Goal: Task Accomplishment & Management: Complete application form

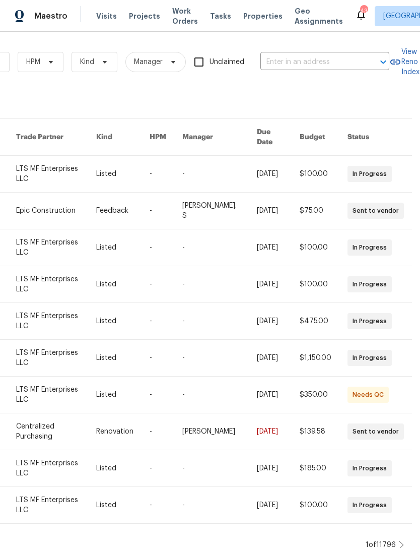
scroll to position [0, 166]
click at [360, 61] on input "text" at bounding box center [310, 62] width 101 height 16
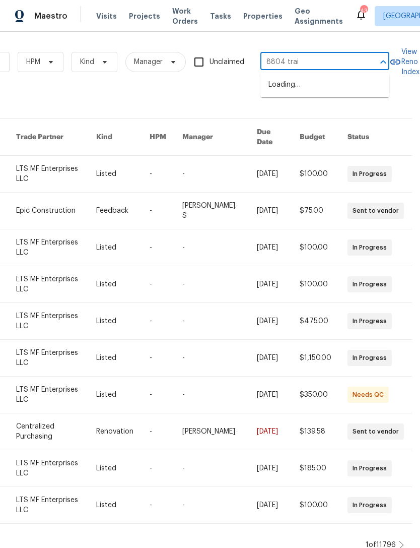
type input "8804 trail"
click at [344, 91] on li "[STREET_ADDRESS][PERSON_NAME]" at bounding box center [324, 90] width 129 height 27
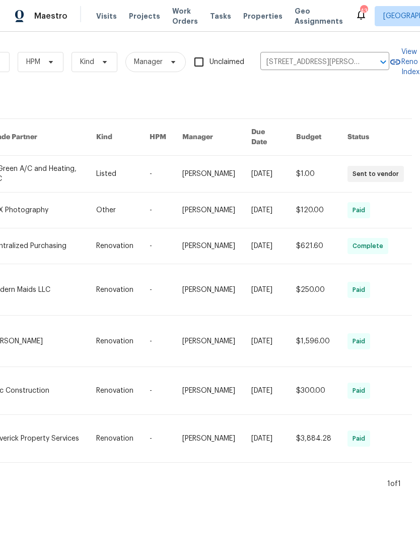
click at [44, 170] on link at bounding box center [43, 174] width 106 height 36
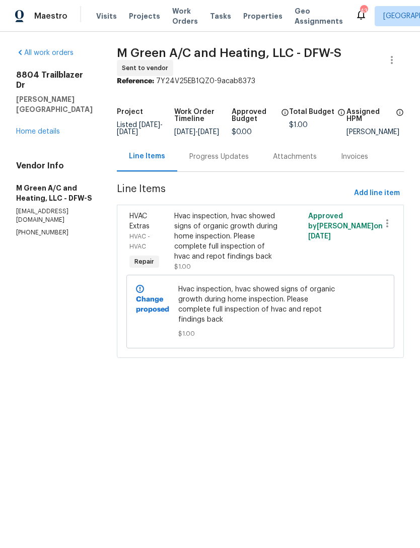
click at [247, 162] on div "Progress Updates" at bounding box center [218, 157] width 59 height 10
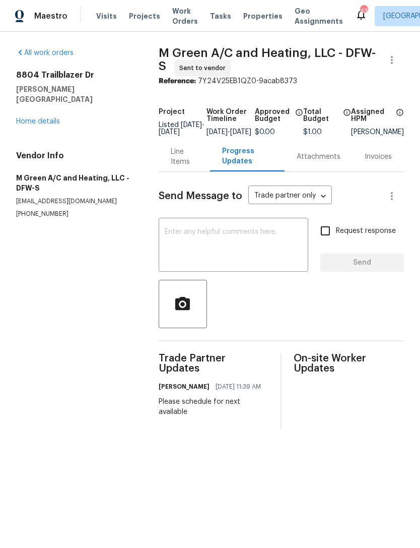
click at [47, 120] on div "All work orders [STREET_ADDRESS][PERSON_NAME] Home details Vendor Info M Green …" at bounding box center [75, 133] width 118 height 170
click at [37, 118] on link "Home details" at bounding box center [38, 121] width 44 height 7
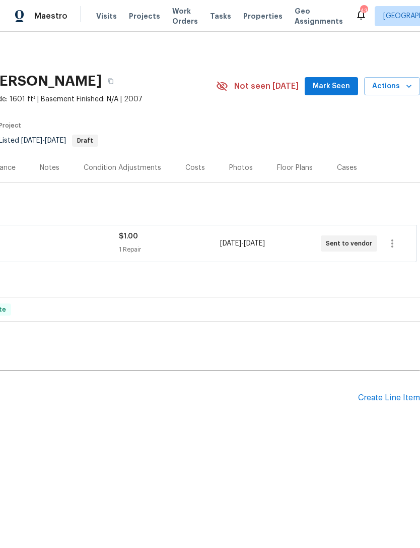
scroll to position [0, 149]
click at [399, 395] on div "Create Line Item" at bounding box center [389, 398] width 62 height 10
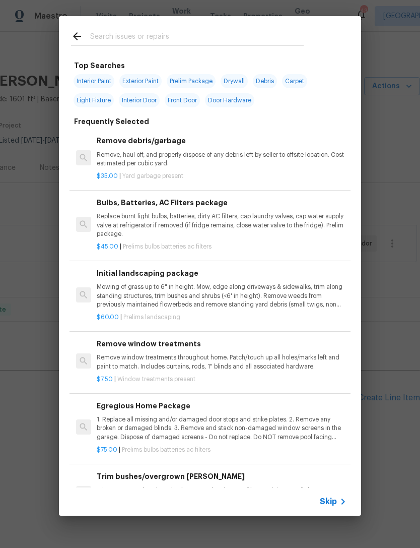
click at [252, 43] on input "text" at bounding box center [197, 37] width 214 height 15
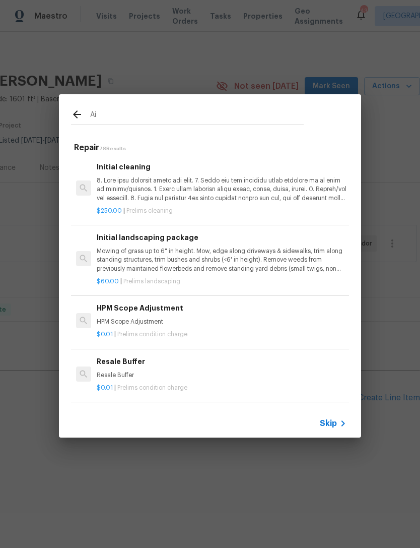
type input "A"
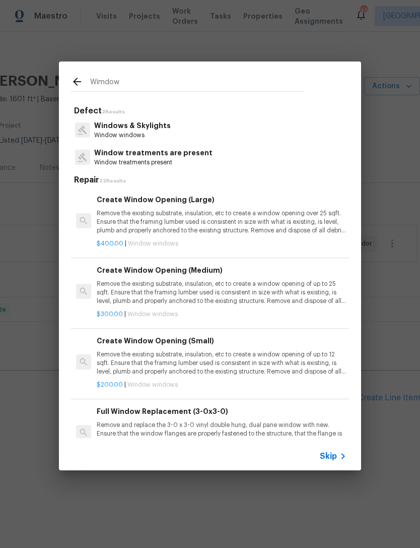
type input "Wimdow"
click at [233, 146] on div "Window treatments are present Window treatments present" at bounding box center [210, 157] width 278 height 27
click at [132, 130] on p "Windows & Skylights" at bounding box center [132, 125] width 77 height 11
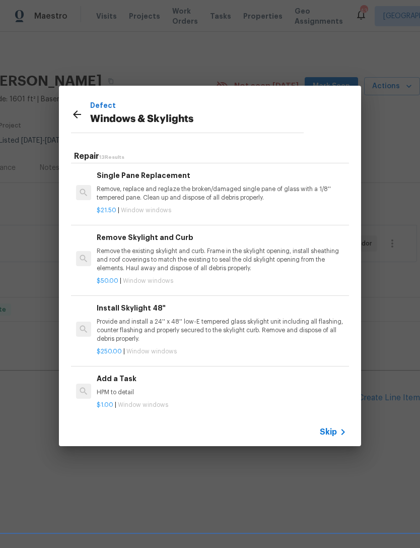
scroll to position [617, 0]
click at [293, 388] on p "HPM to detail" at bounding box center [222, 392] width 250 height 9
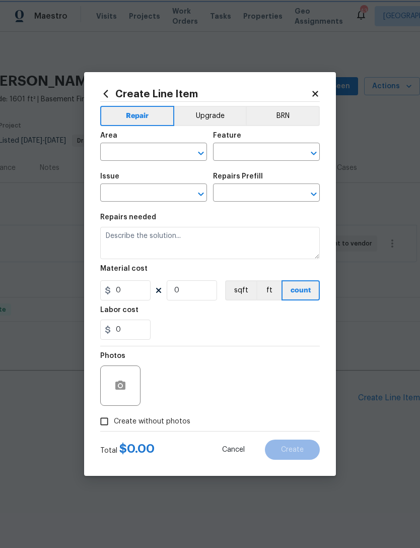
type input "Windows & Skylights"
type input "Add a Task $1.00"
type textarea "HPM to detail"
type input "1"
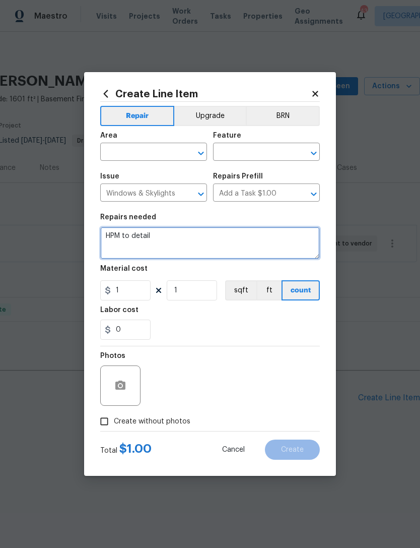
click at [176, 238] on textarea "HPM to detail" at bounding box center [210, 243] width 220 height 32
click at [176, 237] on textarea "HPM to detail" at bounding box center [210, 243] width 220 height 32
click at [190, 245] on textarea "HPM to detail" at bounding box center [210, 243] width 220 height 32
click at [189, 244] on textarea "HPM to detail" at bounding box center [210, 243] width 220 height 32
click at [190, 249] on textarea "HPM to detail" at bounding box center [210, 243] width 220 height 32
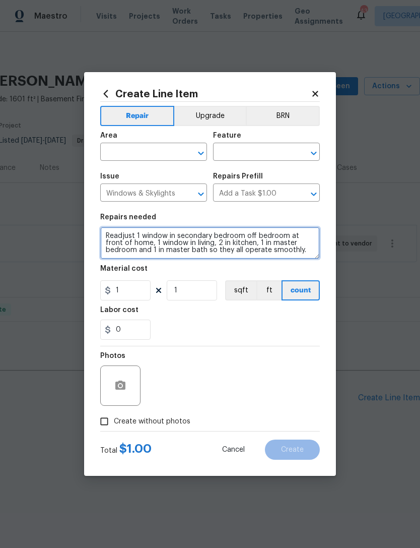
type textarea "Readjust 1 window in secondary bedroom off bedroom at front of home, 1 window i…"
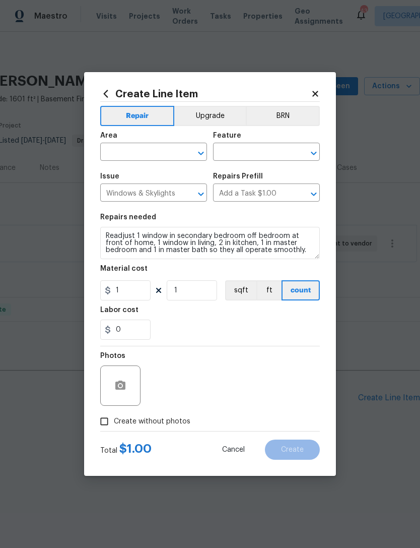
click at [129, 154] on input "text" at bounding box center [139, 153] width 79 height 16
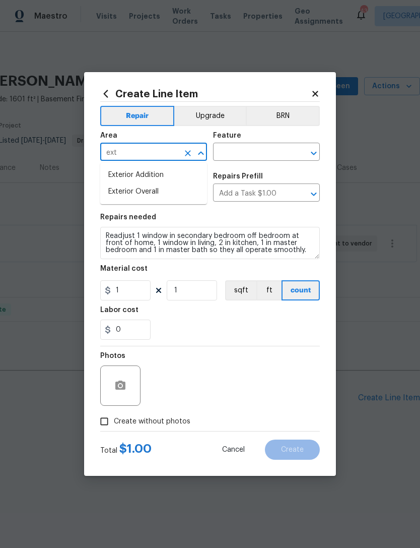
click at [191, 192] on li "Exterior Overall" at bounding box center [153, 191] width 107 height 17
type input "Exterior Overall"
click at [252, 148] on input "text" at bounding box center [252, 153] width 79 height 16
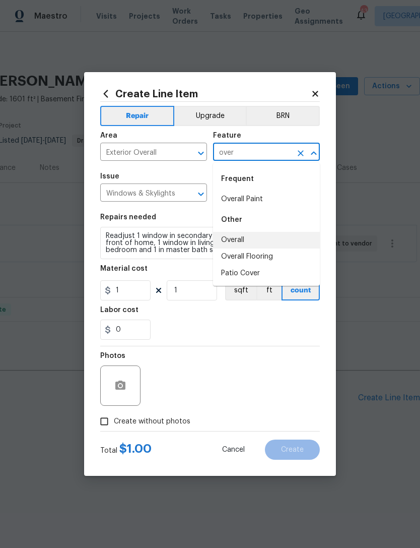
click at [263, 235] on li "Overall" at bounding box center [266, 240] width 107 height 17
type input "Overall"
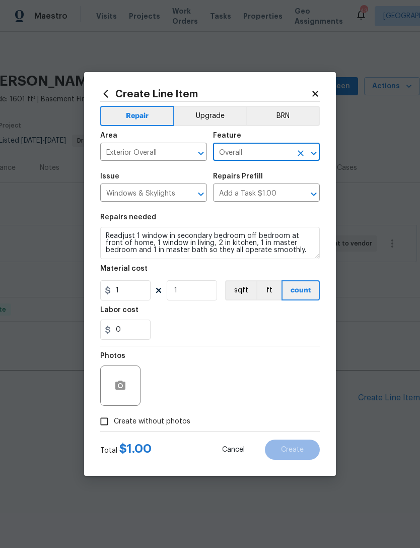
click at [230, 344] on section "Repairs needed Readjust 1 window in secondary bedroom off bedroom at front of h…" at bounding box center [210, 277] width 220 height 138
click at [159, 426] on span "Create without photos" at bounding box center [152, 421] width 77 height 11
click at [114, 426] on input "Create without photos" at bounding box center [104, 421] width 19 height 19
checkbox input "true"
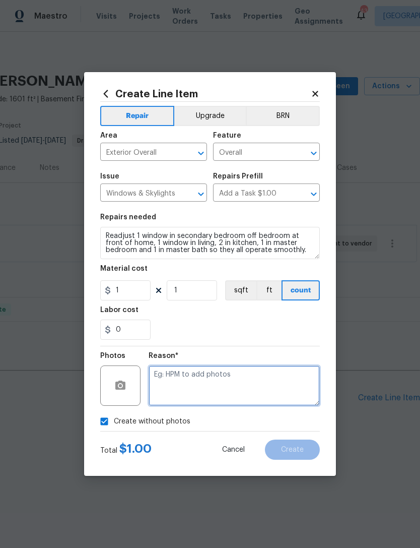
click at [194, 381] on textarea at bounding box center [234, 385] width 171 height 40
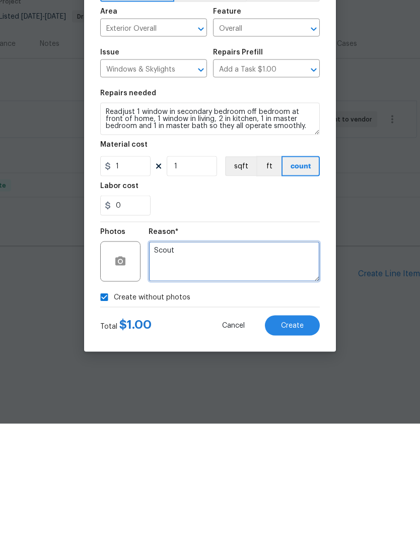
type textarea "Scout"
click at [137, 280] on input "1" at bounding box center [125, 290] width 50 height 20
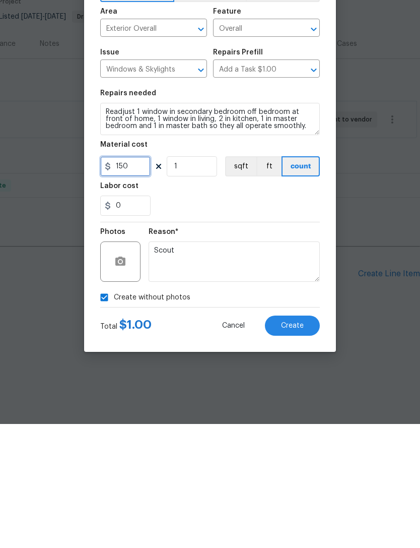
type input "150"
click at [245, 220] on section "Repairs needed Readjust 1 window in secondary bedroom off bedroom at front of h…" at bounding box center [210, 277] width 220 height 138
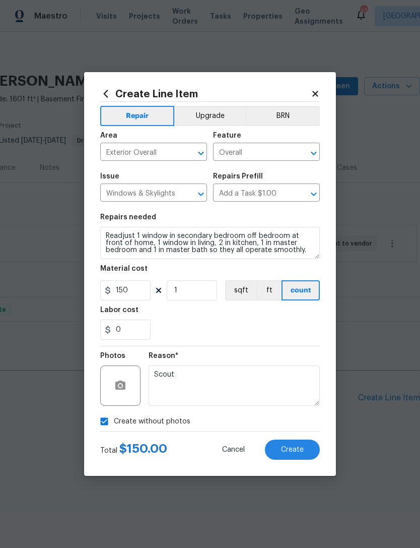
click at [296, 449] on span "Create" at bounding box center [292, 450] width 23 height 8
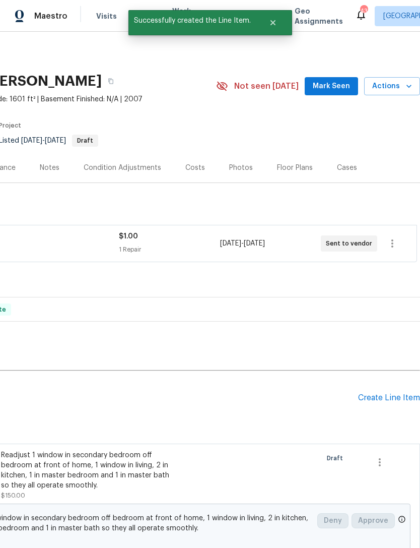
click at [387, 393] on div "Create Line Item" at bounding box center [389, 398] width 62 height 10
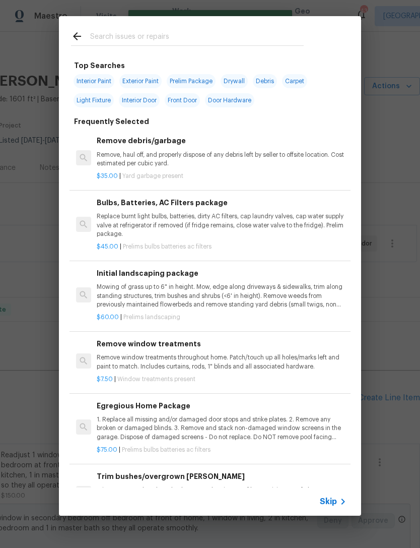
click at [229, 43] on input "text" at bounding box center [197, 37] width 214 height 15
type input "Garage"
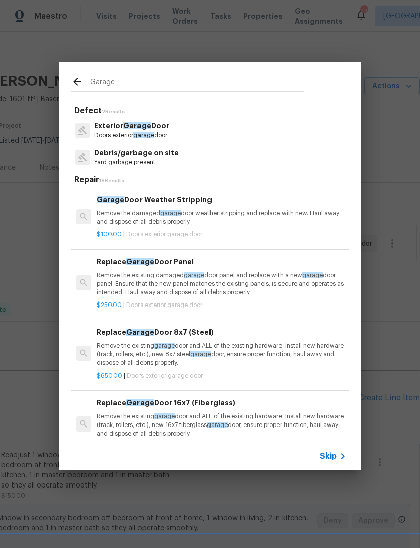
click at [148, 135] on span "garage" at bounding box center [144, 135] width 21 height 6
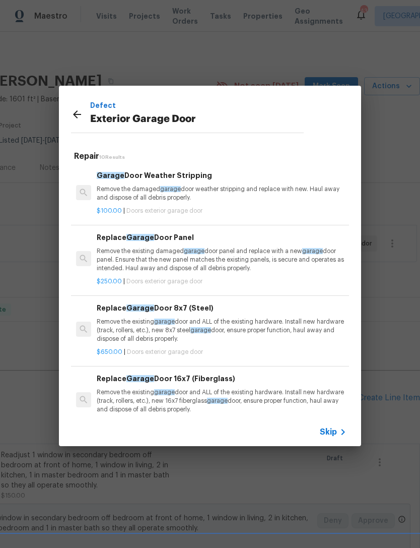
click at [184, 188] on p "Remove the damaged garage door weather stripping and replace with new. Haul awa…" at bounding box center [222, 193] width 250 height 17
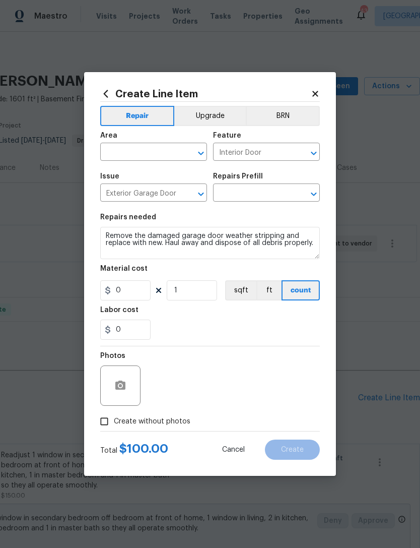
type input "Garage Door Weather Stripping $100.00"
type input "100"
click at [164, 157] on input "text" at bounding box center [139, 153] width 79 height 16
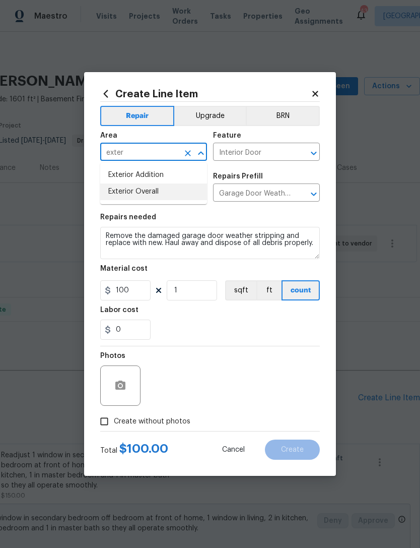
click at [179, 189] on li "Exterior Overall" at bounding box center [153, 191] width 107 height 17
type input "Exterior Overall"
click at [231, 350] on div "Photos" at bounding box center [210, 379] width 220 height 66
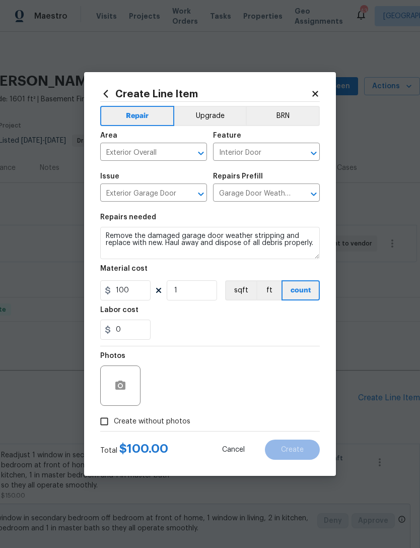
click at [152, 420] on span "Create without photos" at bounding box center [152, 421] width 77 height 11
click at [114, 420] on input "Create without photos" at bounding box center [104, 421] width 19 height 19
checkbox input "true"
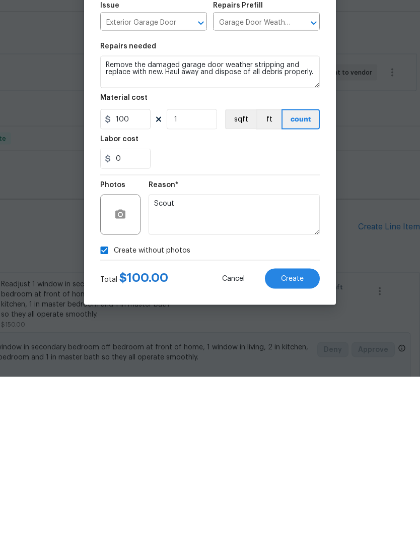
type textarea "Scout"
click at [293, 439] on button "Create" at bounding box center [292, 449] width 55 height 20
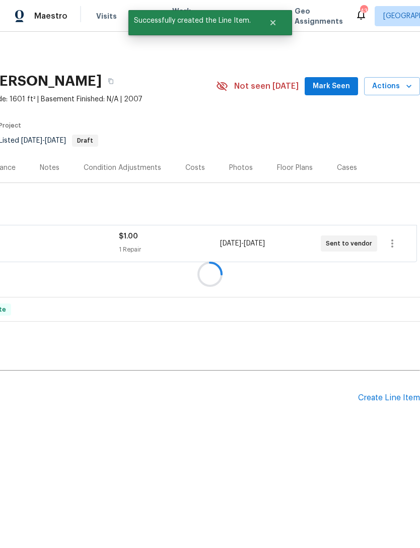
scroll to position [0, 0]
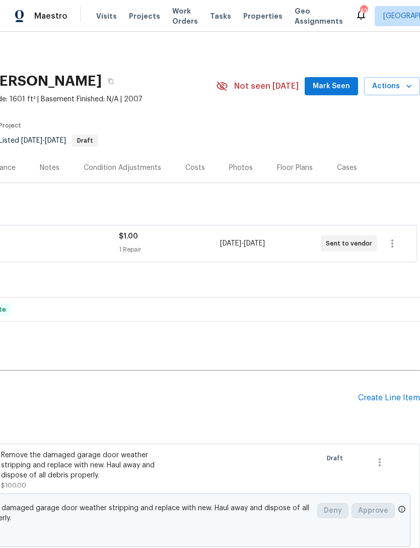
click at [407, 390] on div "Pending Line Items Create Line Item" at bounding box center [135, 397] width 569 height 47
click at [389, 394] on div "Create Line Item" at bounding box center [389, 398] width 62 height 10
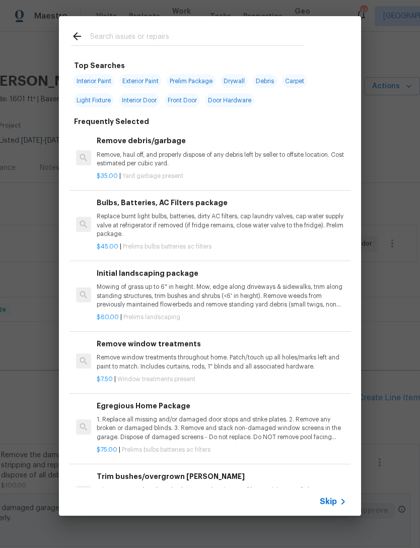
click at [235, 37] on input "text" at bounding box center [197, 37] width 214 height 15
type input "Microwave"
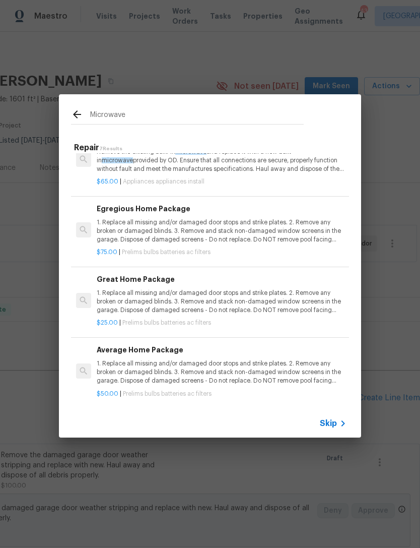
scroll to position [223, 0]
click at [329, 417] on div "Skip" at bounding box center [334, 423] width 29 height 12
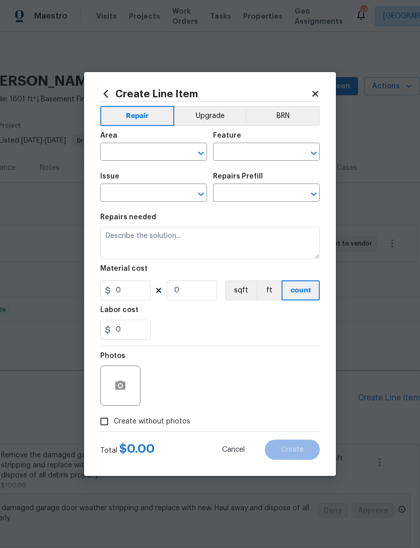
click at [150, 145] on input "text" at bounding box center [139, 153] width 79 height 16
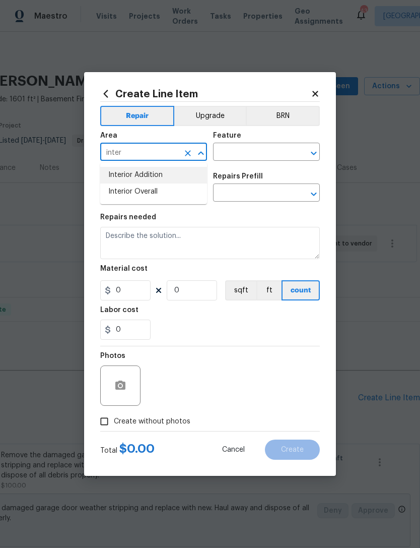
click at [197, 183] on li "Interior Addition" at bounding box center [153, 175] width 107 height 17
type input "Interior Addition"
click at [193, 152] on button "Clear" at bounding box center [188, 153] width 14 height 14
click at [172, 195] on li "Interior Overall" at bounding box center [153, 191] width 107 height 17
type input "Interior Overall"
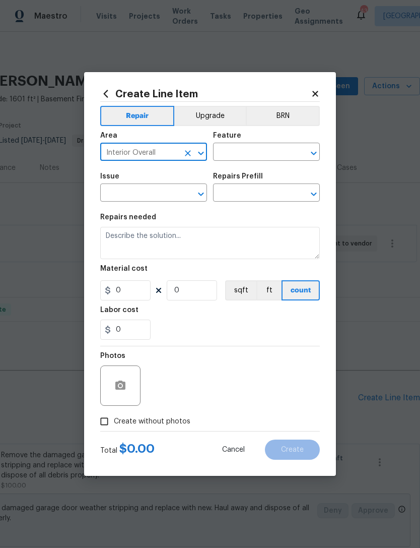
click at [255, 148] on input "text" at bounding box center [252, 153] width 79 height 16
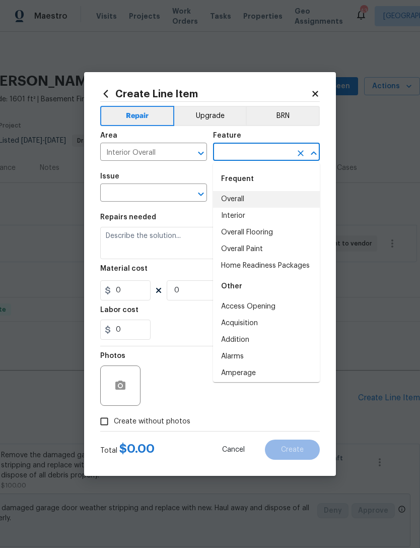
click at [254, 203] on li "Overall" at bounding box center [266, 199] width 107 height 17
type input "Overall"
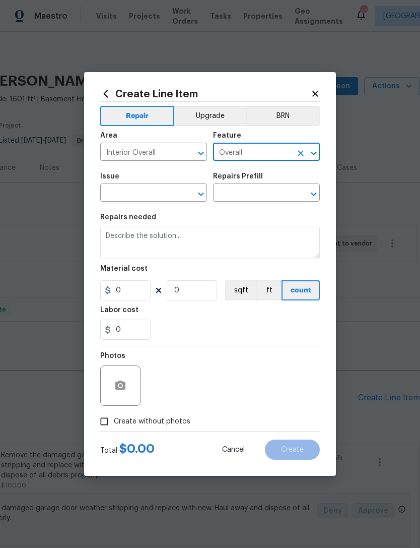
click at [171, 183] on div "Issue" at bounding box center [153, 179] width 107 height 13
click at [149, 181] on div "Issue" at bounding box center [153, 179] width 107 height 13
click at [154, 189] on input "text" at bounding box center [139, 194] width 79 height 16
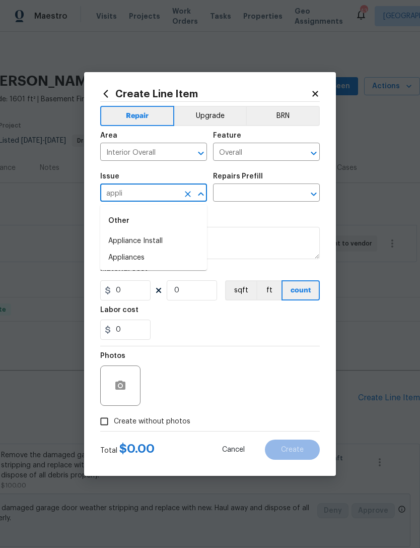
click at [173, 256] on li "Appliances" at bounding box center [153, 257] width 107 height 17
type input "Appliances"
click at [279, 190] on input "text" at bounding box center [252, 194] width 79 height 16
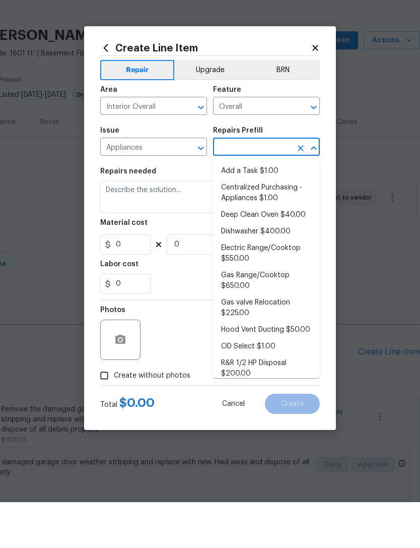
scroll to position [0, 0]
click at [260, 209] on li "Add a Task $1.00" at bounding box center [266, 217] width 107 height 17
type input "Add a Task $1.00"
type input "Appliances"
type textarea "HPM to detail"
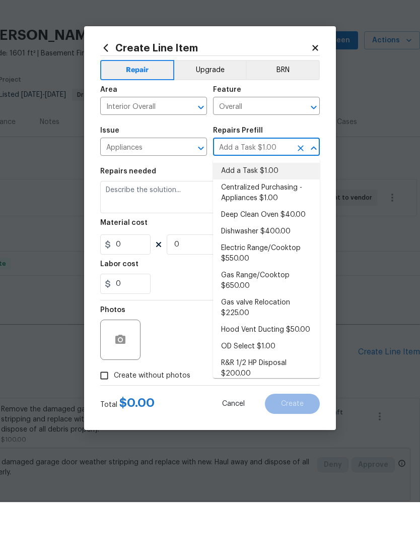
type input "1"
type input "Add a Task $1.00"
type input "1"
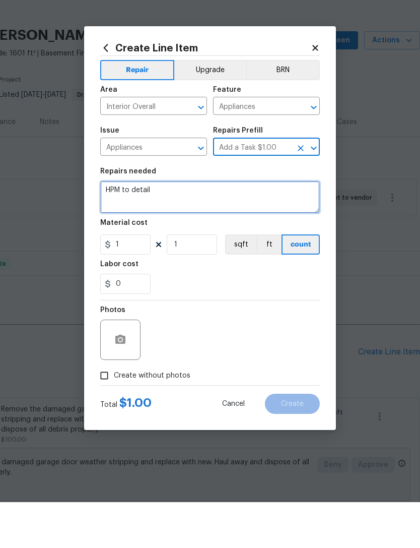
click at [213, 227] on textarea "HPM to detail" at bounding box center [210, 243] width 220 height 32
click at [226, 227] on textarea "HPM to detail" at bounding box center [210, 243] width 220 height 32
click at [229, 227] on textarea "HPM to detail" at bounding box center [210, 243] width 220 height 32
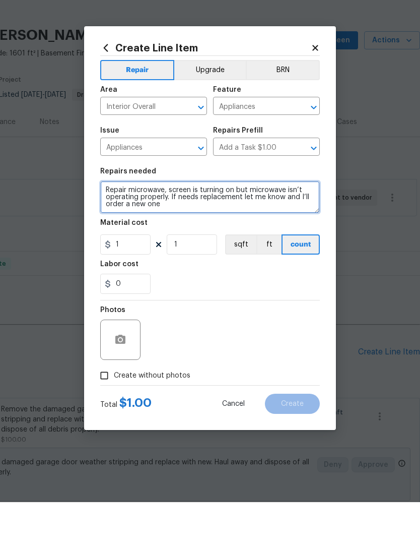
type textarea "Repair microwave, screen is turning on but microwave isn’t operating properly. …"
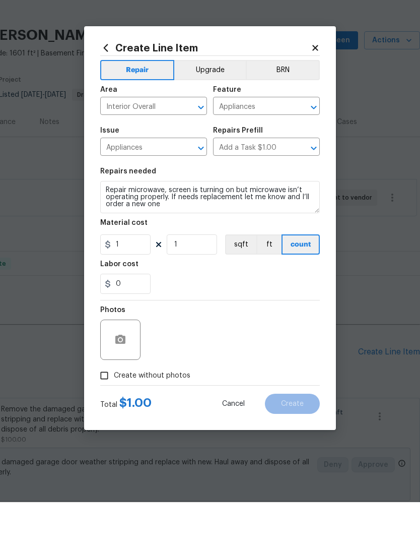
click at [258, 299] on section "Repairs needed Repair microwave, screen is turning on but microwave isn’t opera…" at bounding box center [210, 277] width 220 height 138
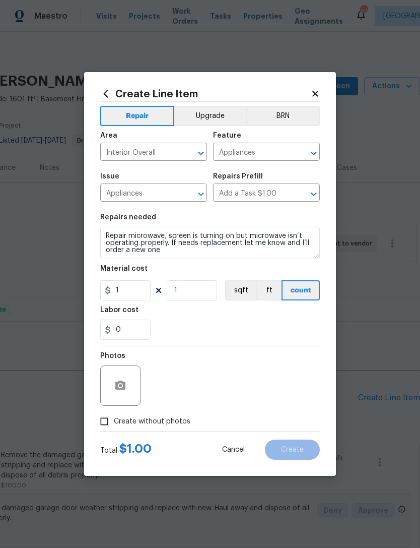
click at [174, 416] on label "Create without photos" at bounding box center [143, 421] width 96 height 19
click at [114, 416] on input "Create without photos" at bounding box center [104, 421] width 19 height 19
checkbox input "true"
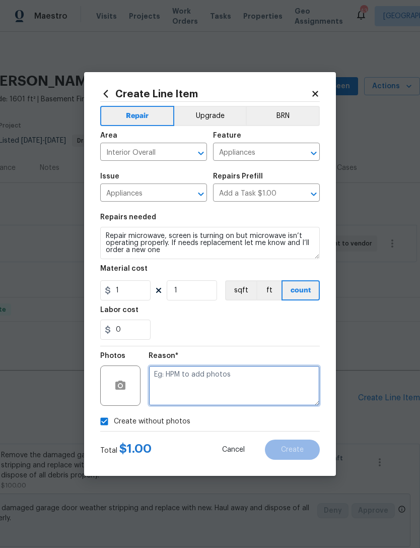
click at [221, 380] on textarea at bounding box center [234, 385] width 171 height 40
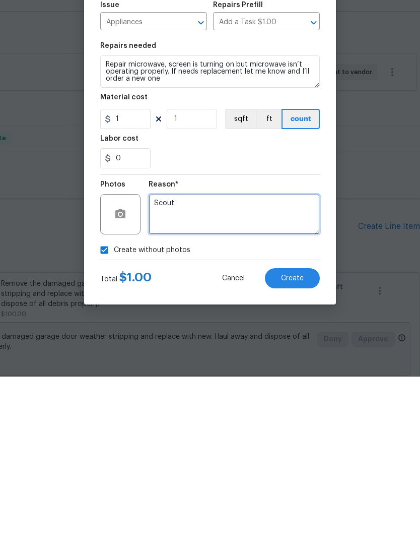
type textarea "Scout"
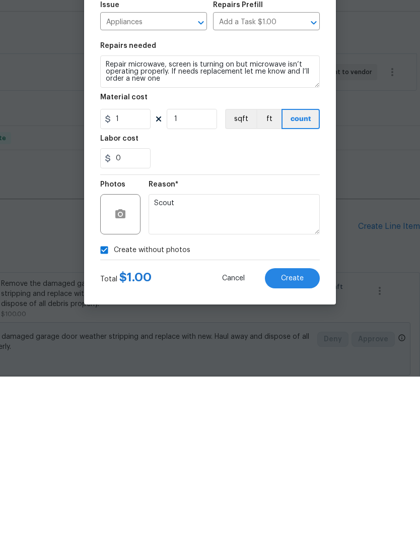
click at [285, 439] on button "Create" at bounding box center [292, 449] width 55 height 20
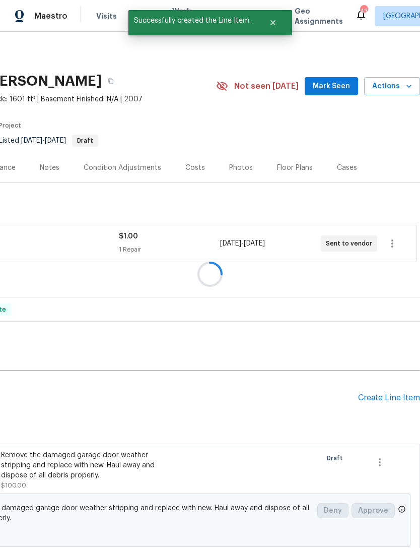
click at [383, 369] on div at bounding box center [210, 274] width 420 height 548
click at [377, 393] on div "Create Line Item" at bounding box center [389, 398] width 62 height 10
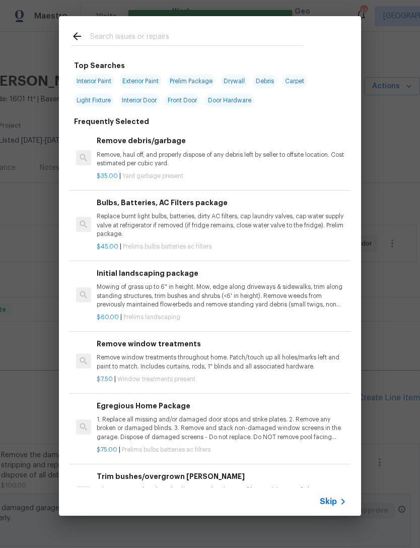
click at [204, 45] on input "text" at bounding box center [197, 37] width 214 height 15
click at [226, 31] on input "text" at bounding box center [197, 37] width 214 height 15
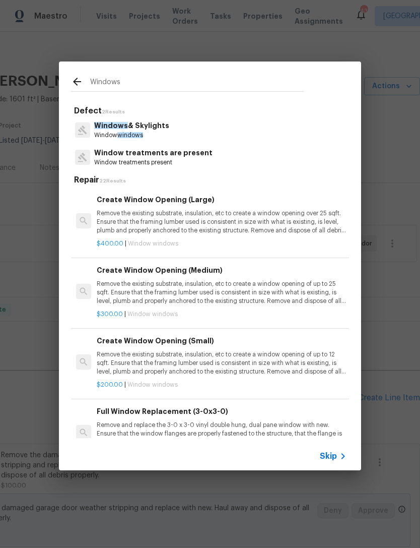
type input "Windows"
click at [214, 129] on div "Windows & Skylights Window windows" at bounding box center [210, 129] width 278 height 27
click at [148, 134] on p "Window windows" at bounding box center [131, 135] width 75 height 9
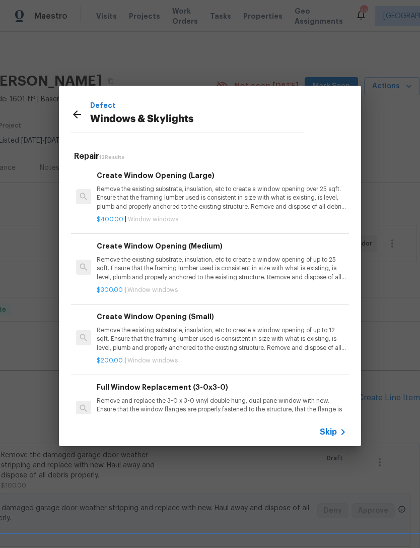
click at [344, 436] on icon at bounding box center [343, 432] width 12 height 12
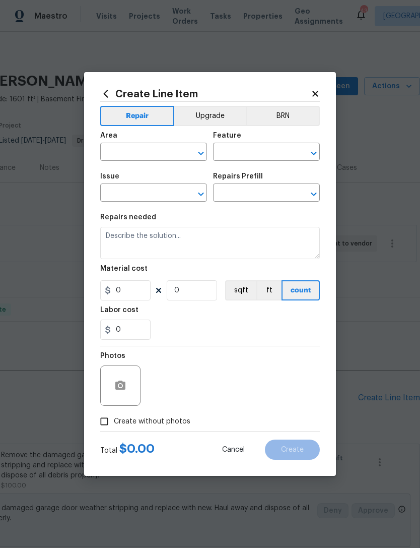
click at [179, 163] on span "Area ​" at bounding box center [153, 146] width 107 height 41
click at [145, 147] on input "text" at bounding box center [139, 153] width 79 height 16
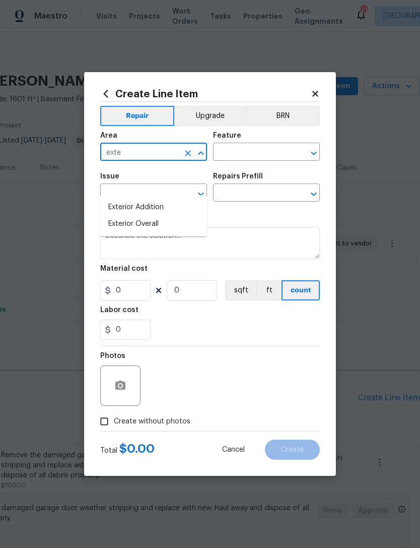
click at [182, 216] on li "Exterior Overall" at bounding box center [153, 224] width 107 height 17
type input "Exterior Overall"
click at [248, 155] on input "text" at bounding box center [252, 153] width 79 height 16
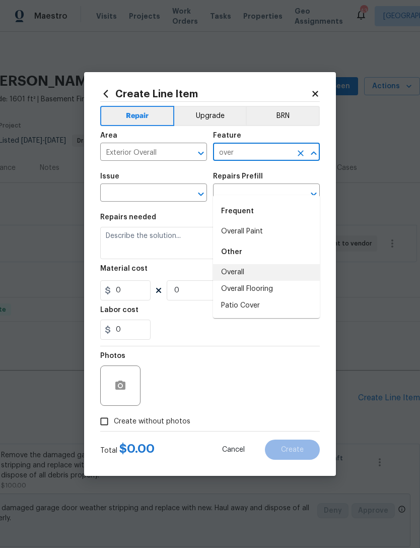
click at [249, 264] on li "Overall" at bounding box center [266, 272] width 107 height 17
type input "Overall"
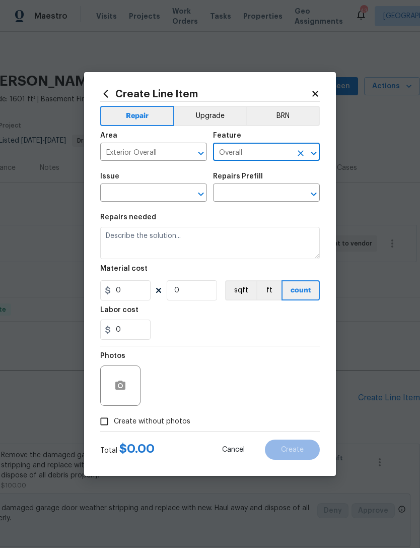
click at [154, 197] on input "text" at bounding box center [139, 194] width 79 height 16
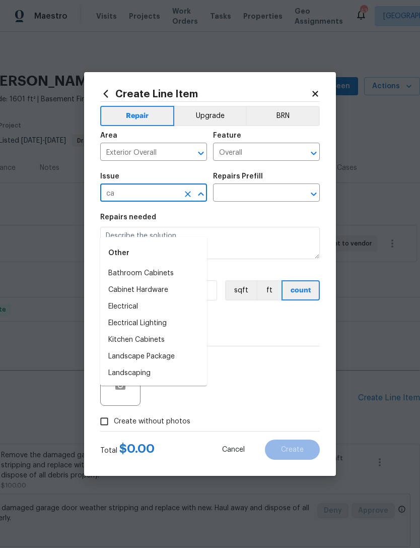
type input "c"
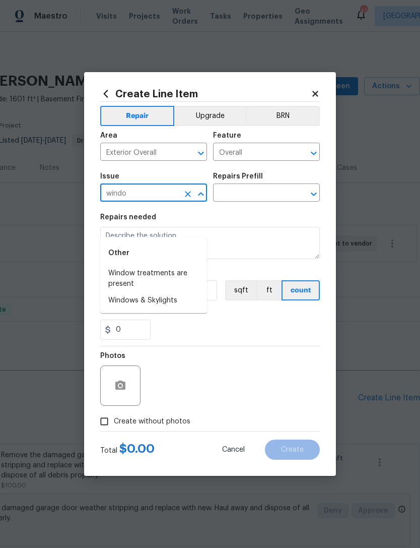
click at [169, 292] on li "Windows & Skylights" at bounding box center [153, 300] width 107 height 17
type input "Windows & Skylights"
click at [259, 192] on input "text" at bounding box center [252, 194] width 79 height 16
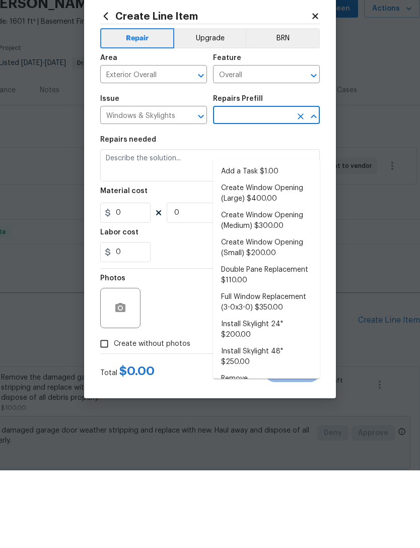
scroll to position [0, 0]
click at [272, 241] on li "Add a Task $1.00" at bounding box center [266, 249] width 107 height 17
type input "Add a Task $1.00"
type textarea "HPM to detail"
type input "1"
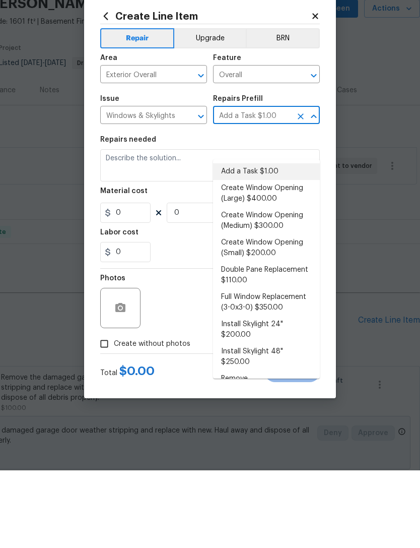
type input "1"
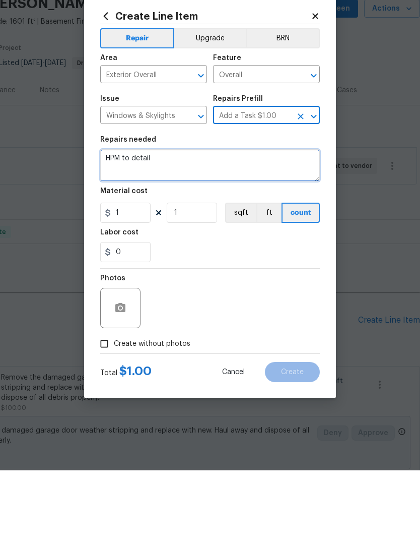
click at [177, 227] on textarea "HPM to detail" at bounding box center [210, 243] width 220 height 32
click at [176, 227] on textarea "HPM to detail" at bounding box center [210, 243] width 220 height 32
click at [181, 227] on textarea "HPM to detail" at bounding box center [210, 243] width 220 height 32
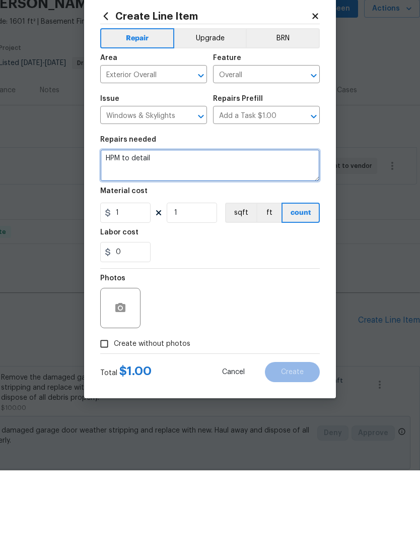
click at [181, 227] on textarea "HPM to detail" at bounding box center [210, 243] width 220 height 32
type textarea "Interior and exterior caulking of all windows."
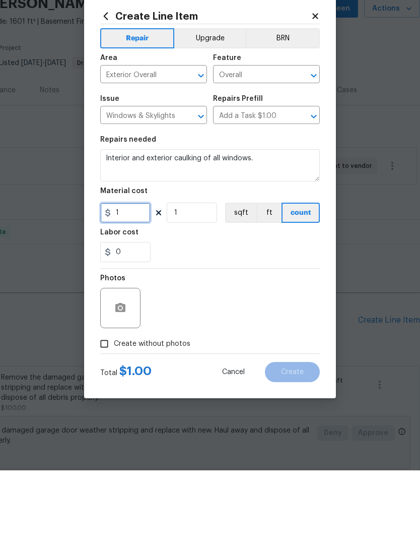
click at [132, 280] on input "1" at bounding box center [125, 290] width 50 height 20
type input "100"
click at [252, 346] on div "Photos" at bounding box center [210, 379] width 220 height 66
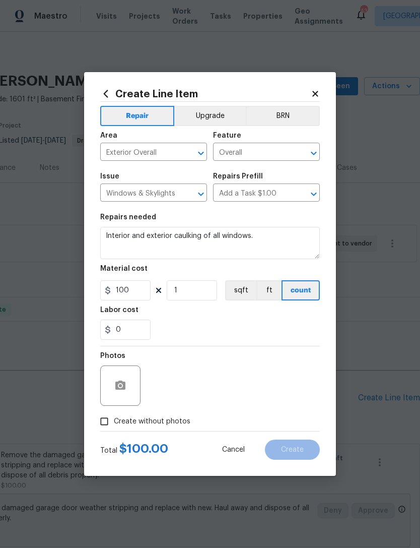
click at [177, 424] on span "Create without photos" at bounding box center [152, 421] width 77 height 11
click at [114, 424] on input "Create without photos" at bounding box center [104, 421] width 19 height 19
checkbox input "true"
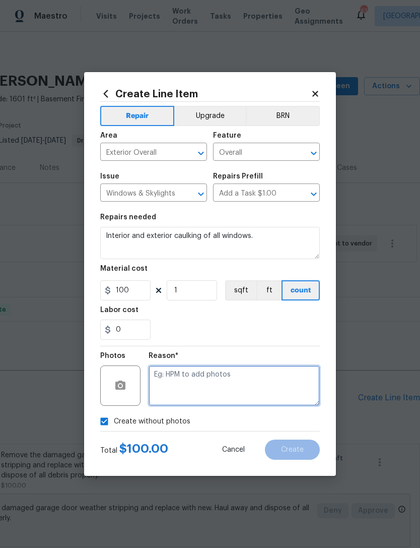
click at [218, 379] on textarea at bounding box center [234, 385] width 171 height 40
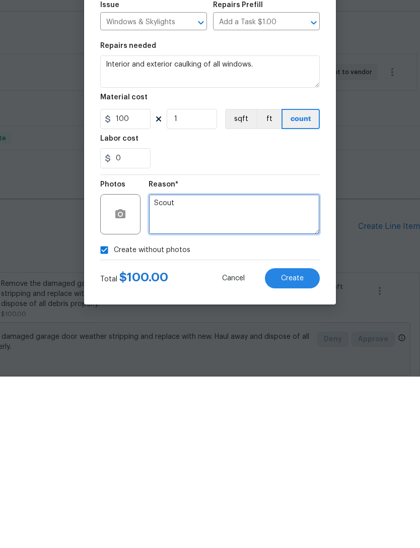
type textarea "Scout"
click at [305, 439] on button "Create" at bounding box center [292, 449] width 55 height 20
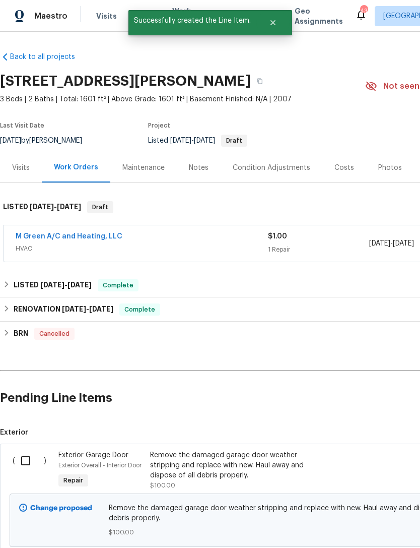
scroll to position [0, -1]
click at [22, 450] on input "checkbox" at bounding box center [29, 460] width 29 height 21
checkbox input "true"
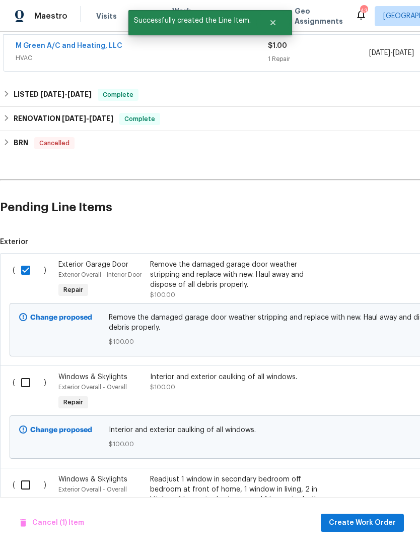
scroll to position [190, 0]
click at [30, 372] on input "checkbox" at bounding box center [29, 382] width 29 height 21
checkbox input "true"
click at [26, 474] on input "checkbox" at bounding box center [29, 484] width 29 height 21
checkbox input "true"
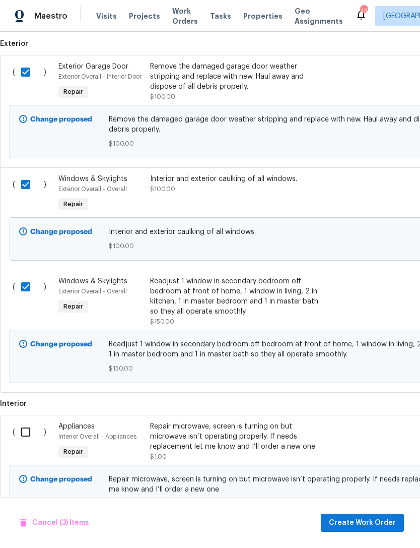
scroll to position [388, 0]
click at [21, 421] on input "checkbox" at bounding box center [29, 431] width 29 height 21
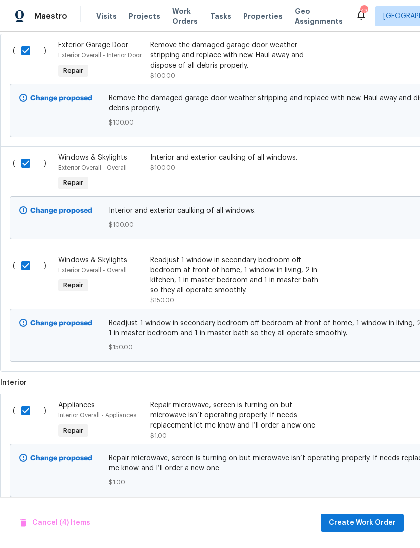
scroll to position [407, -1]
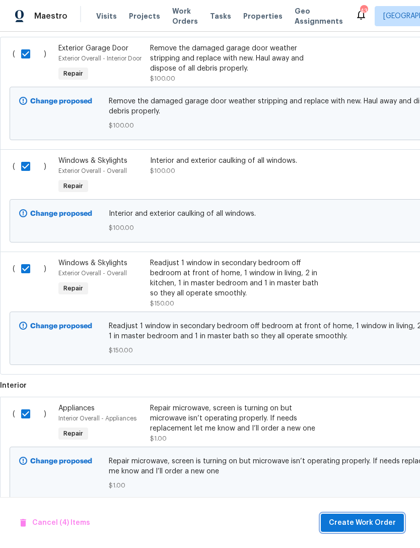
click at [354, 516] on button "Create Work Order" at bounding box center [362, 522] width 83 height 19
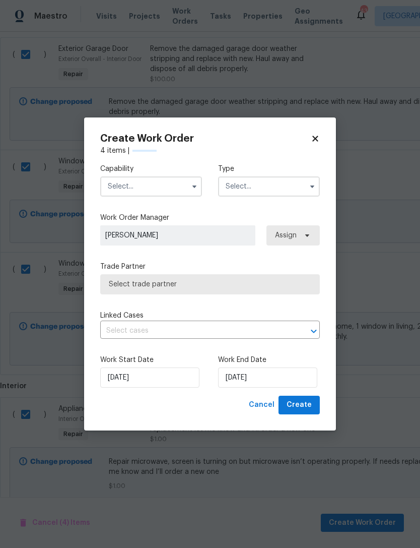
checkbox input "false"
click at [167, 192] on input "text" at bounding box center [151, 186] width 102 height 20
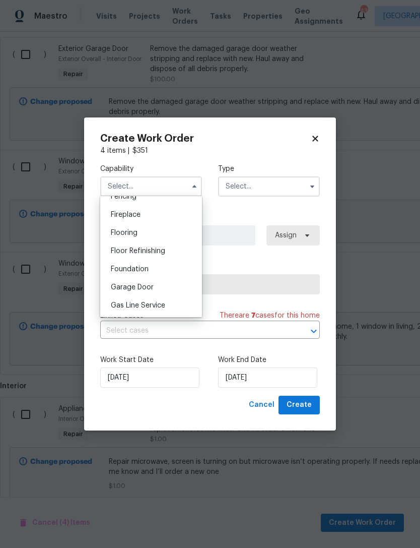
scroll to position [479, 0]
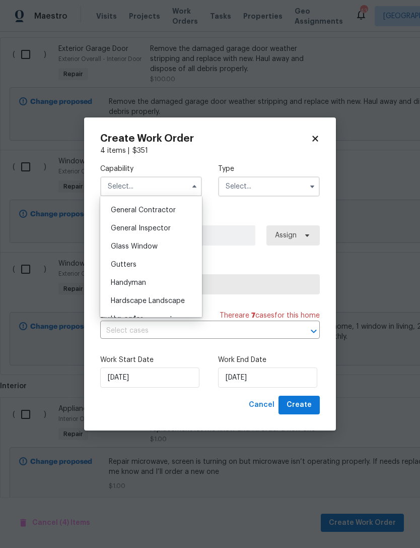
click at [169, 280] on div "Handyman" at bounding box center [151, 283] width 97 height 18
type input "Handyman"
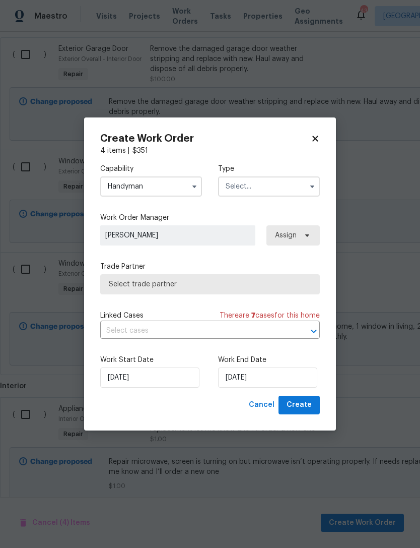
click at [262, 187] on input "text" at bounding box center [269, 186] width 102 height 20
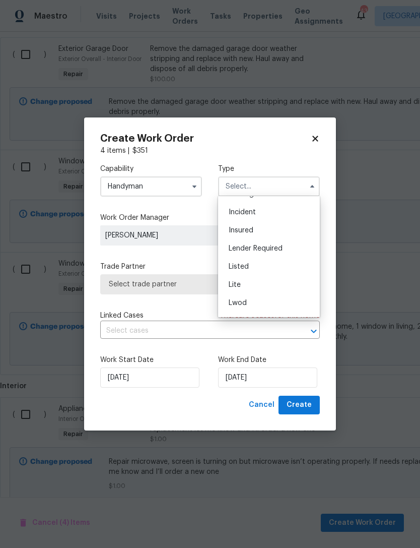
scroll to position [57, 0]
click at [288, 260] on div "Listed" at bounding box center [269, 259] width 97 height 18
type input "Listed"
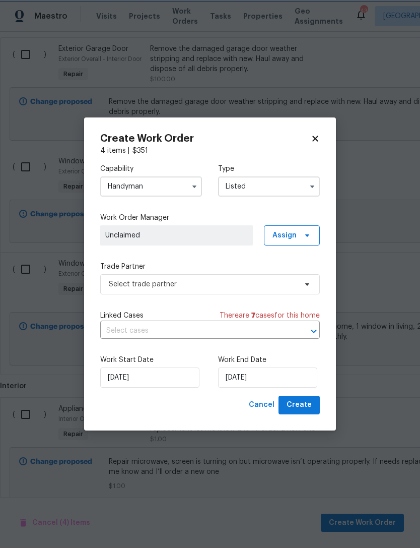
scroll to position [0, 0]
click at [298, 230] on span "Assign" at bounding box center [292, 235] width 56 height 20
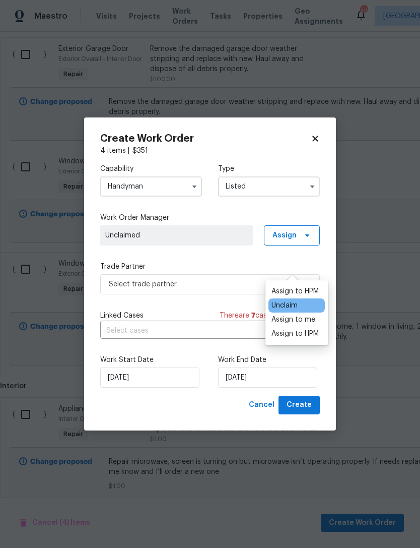
click at [302, 286] on div "Assign to HPM" at bounding box center [295, 291] width 47 height 10
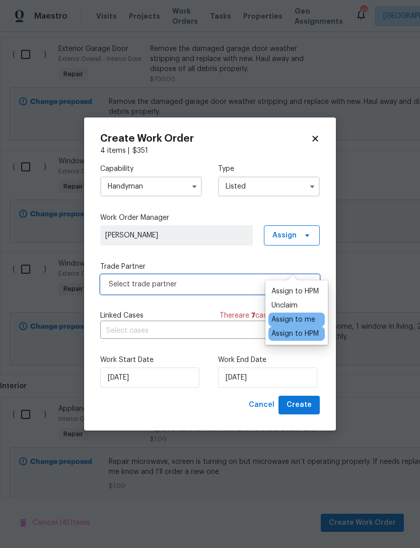
click at [195, 291] on span "Select trade partner" at bounding box center [210, 284] width 220 height 20
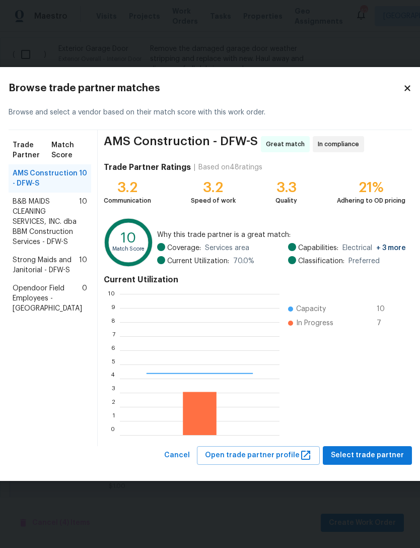
scroll to position [141, 160]
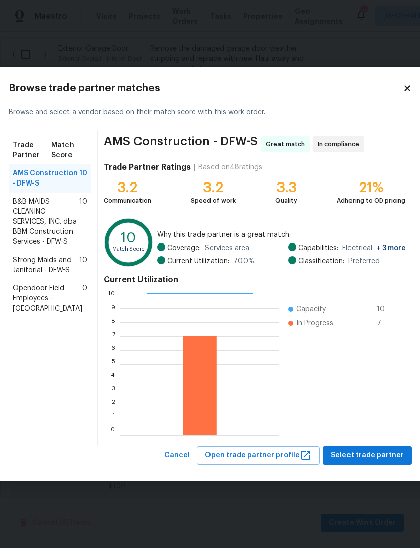
click at [24, 227] on span "B&B MAIDS CLEANING SERVICES, INC. dba BBM Construction Services - DFW-S" at bounding box center [46, 222] width 67 height 50
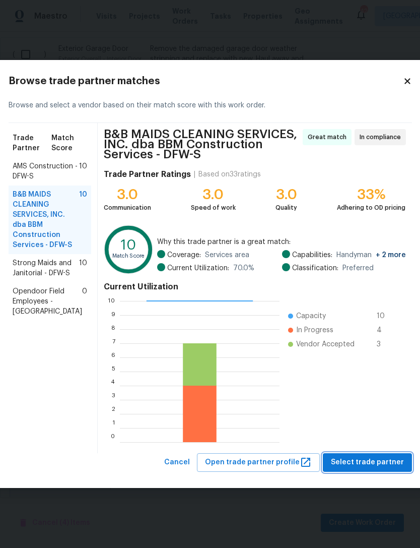
click at [382, 467] on span "Select trade partner" at bounding box center [367, 462] width 73 height 13
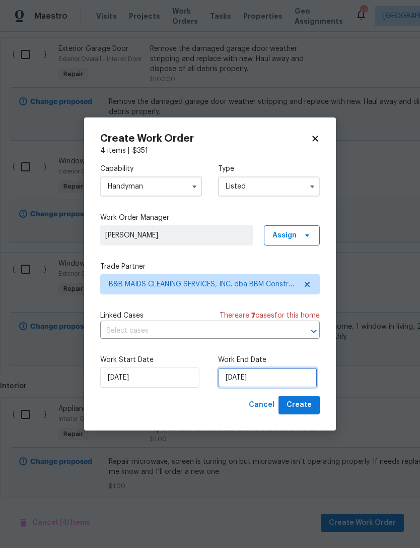
click at [274, 380] on input "[DATE]" at bounding box center [267, 377] width 99 height 20
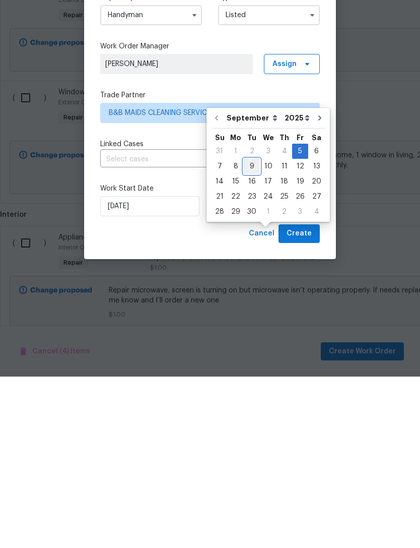
click at [249, 331] on div "9" at bounding box center [252, 338] width 16 height 14
type input "[DATE]"
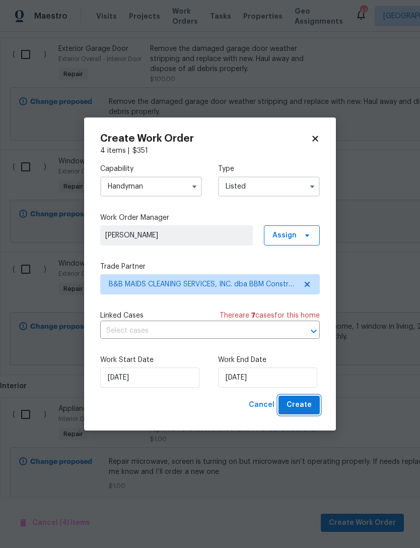
click at [303, 403] on span "Create" at bounding box center [299, 405] width 25 height 13
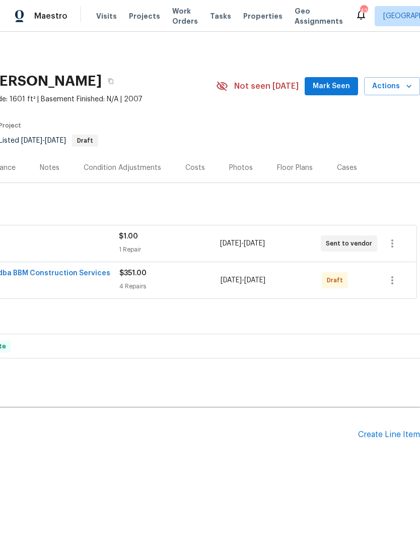
scroll to position [0, 149]
click at [386, 283] on button "button" at bounding box center [392, 280] width 24 height 24
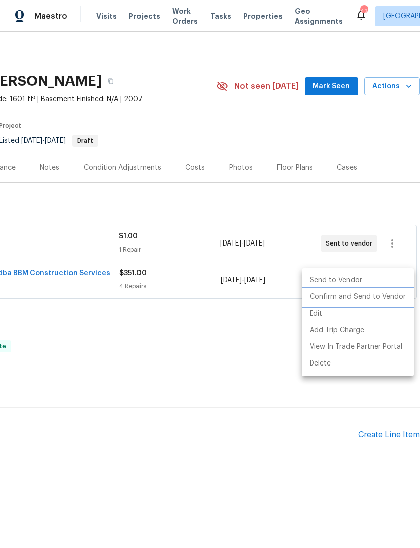
click at [397, 302] on li "Confirm and Send to Vendor" at bounding box center [358, 297] width 112 height 17
click at [165, 480] on div at bounding box center [210, 274] width 420 height 548
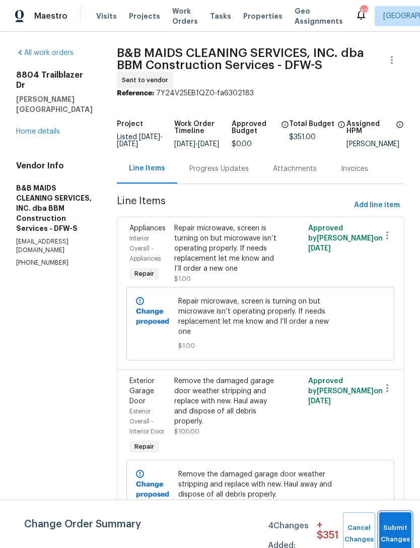
click at [397, 536] on span "Submit Changes" at bounding box center [395, 533] width 22 height 23
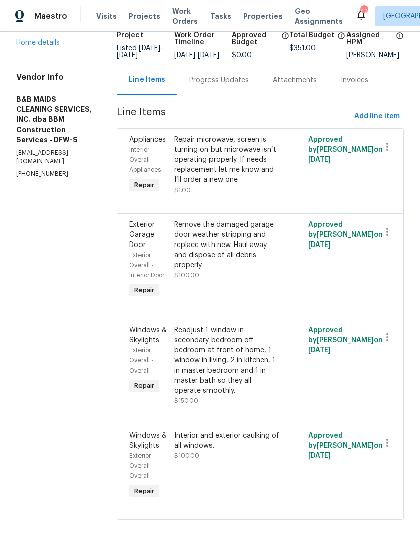
scroll to position [32, 0]
